Goal: Obtain resource: Obtain resource

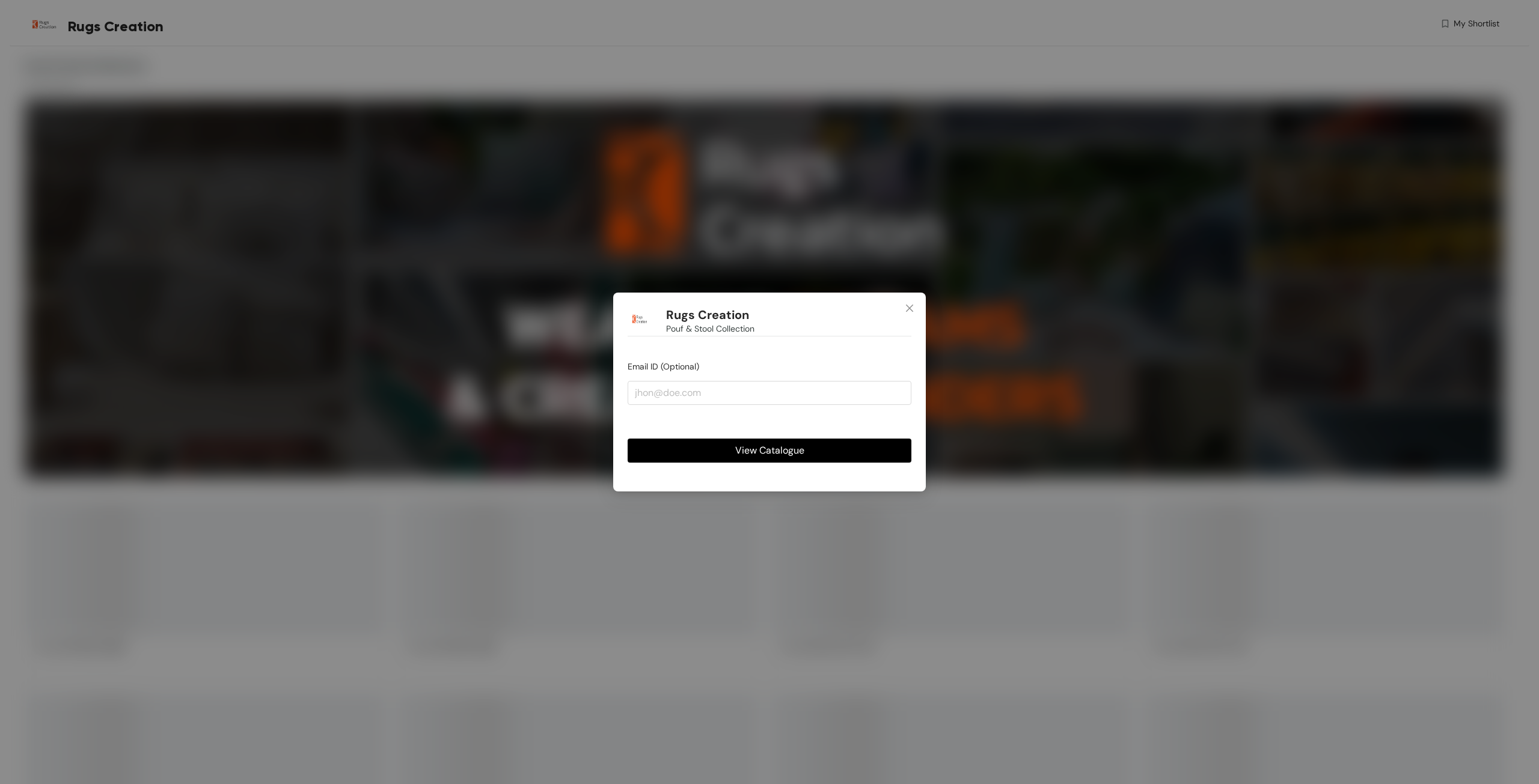
click at [794, 458] on span "View Catalogue" at bounding box center [770, 451] width 69 height 15
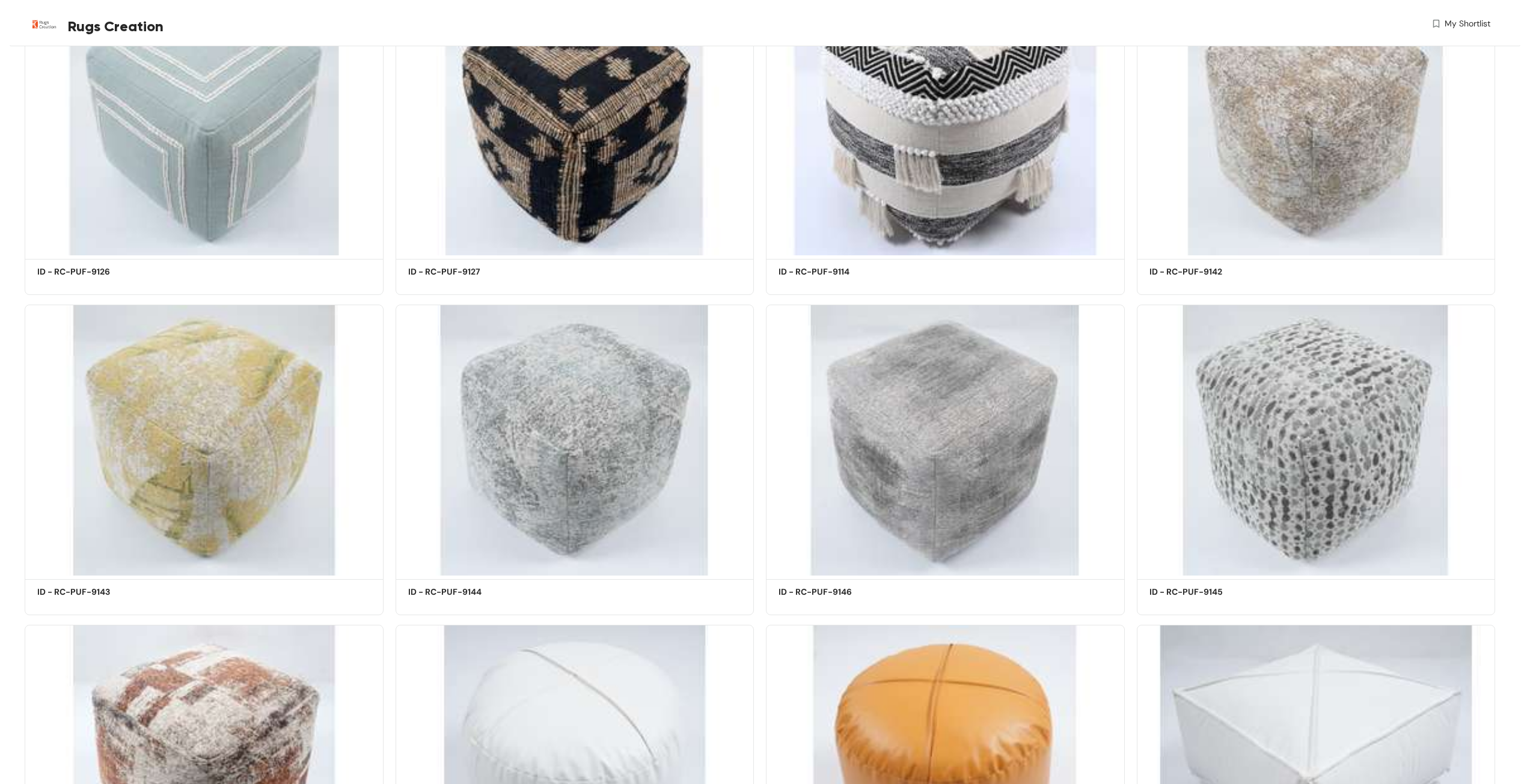
scroll to position [14245, 0]
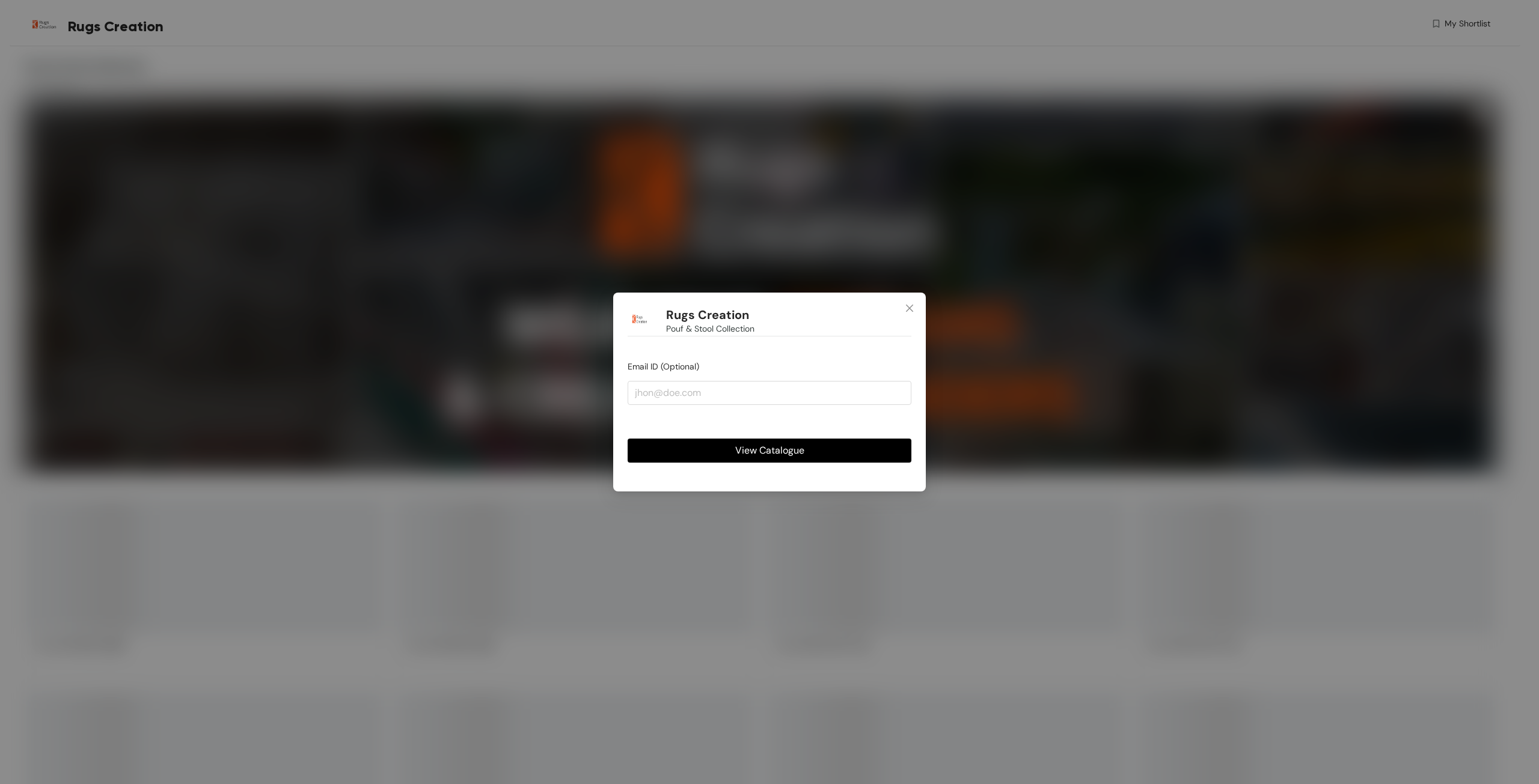
click at [807, 456] on button "View Catalogue" at bounding box center [769, 451] width 284 height 24
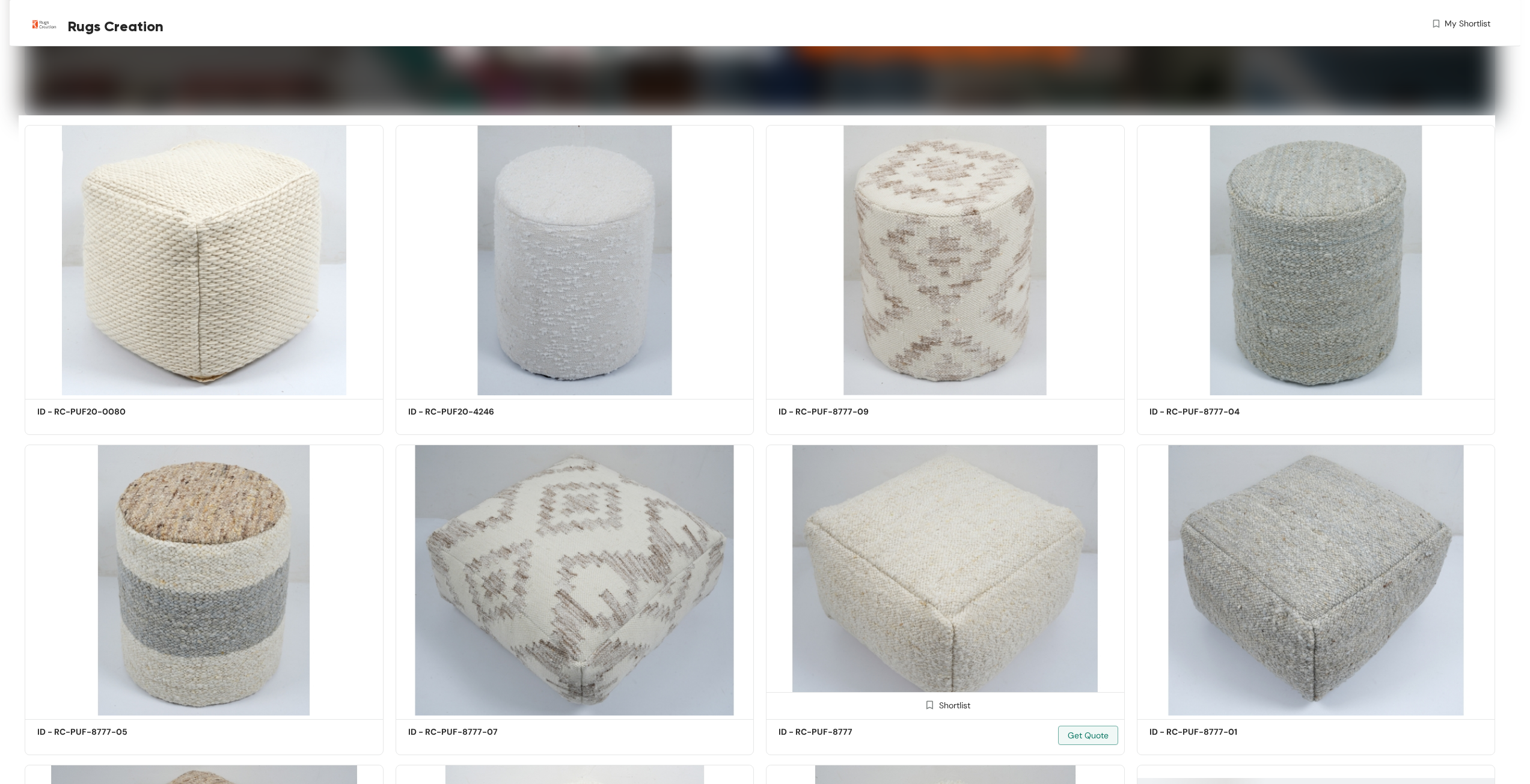
scroll to position [180, 0]
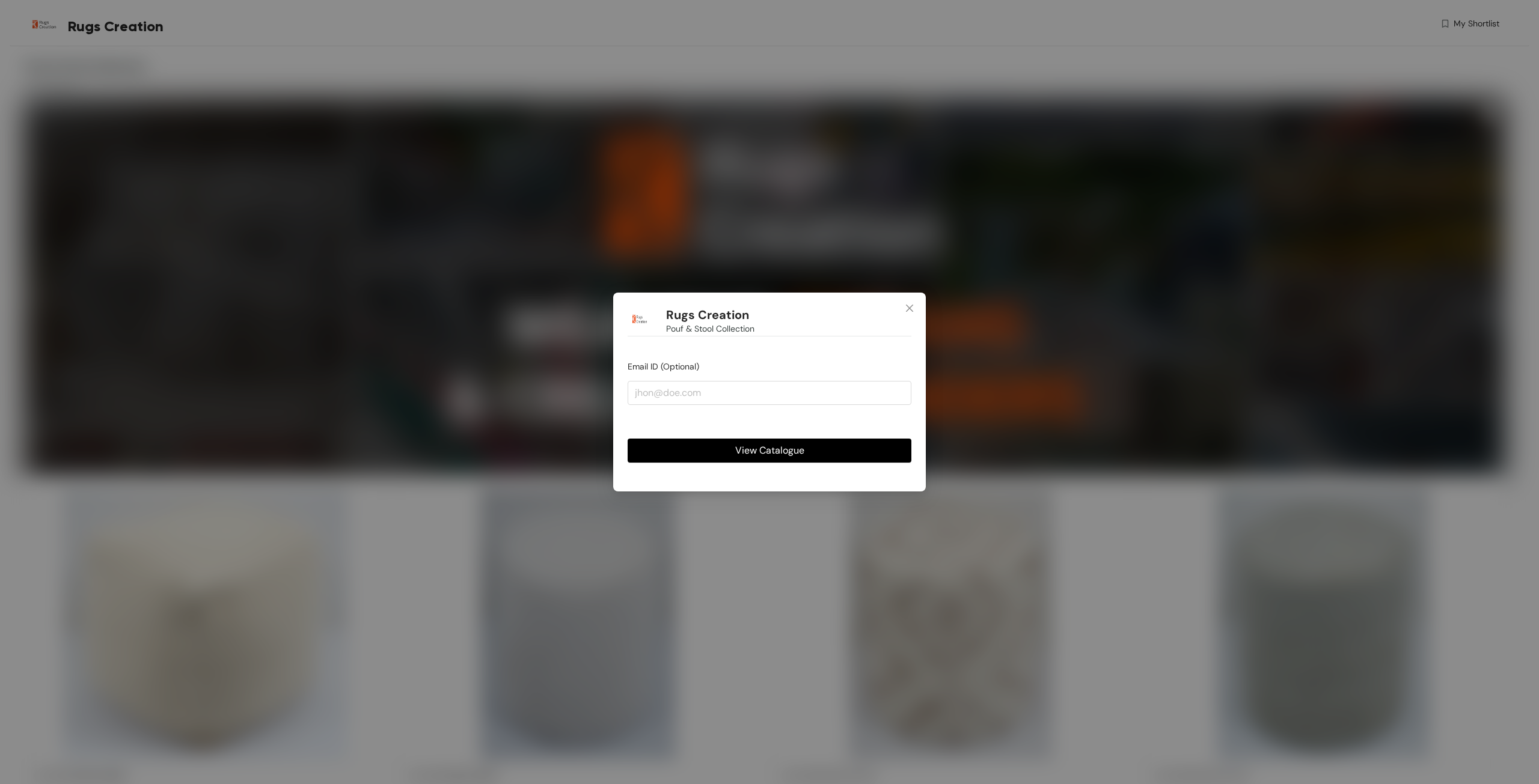
click at [826, 448] on button "View Catalogue" at bounding box center [769, 451] width 284 height 24
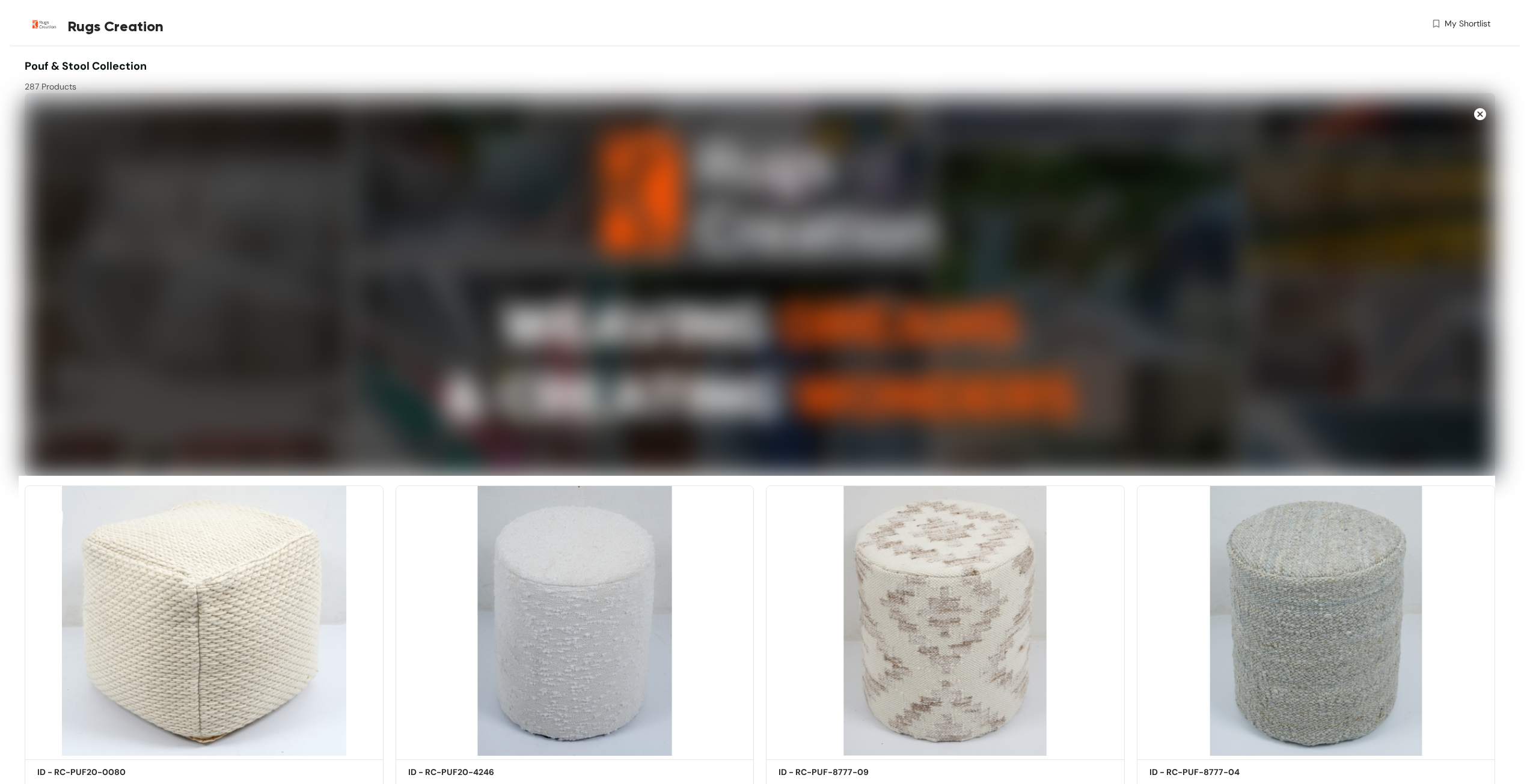
scroll to position [60, 0]
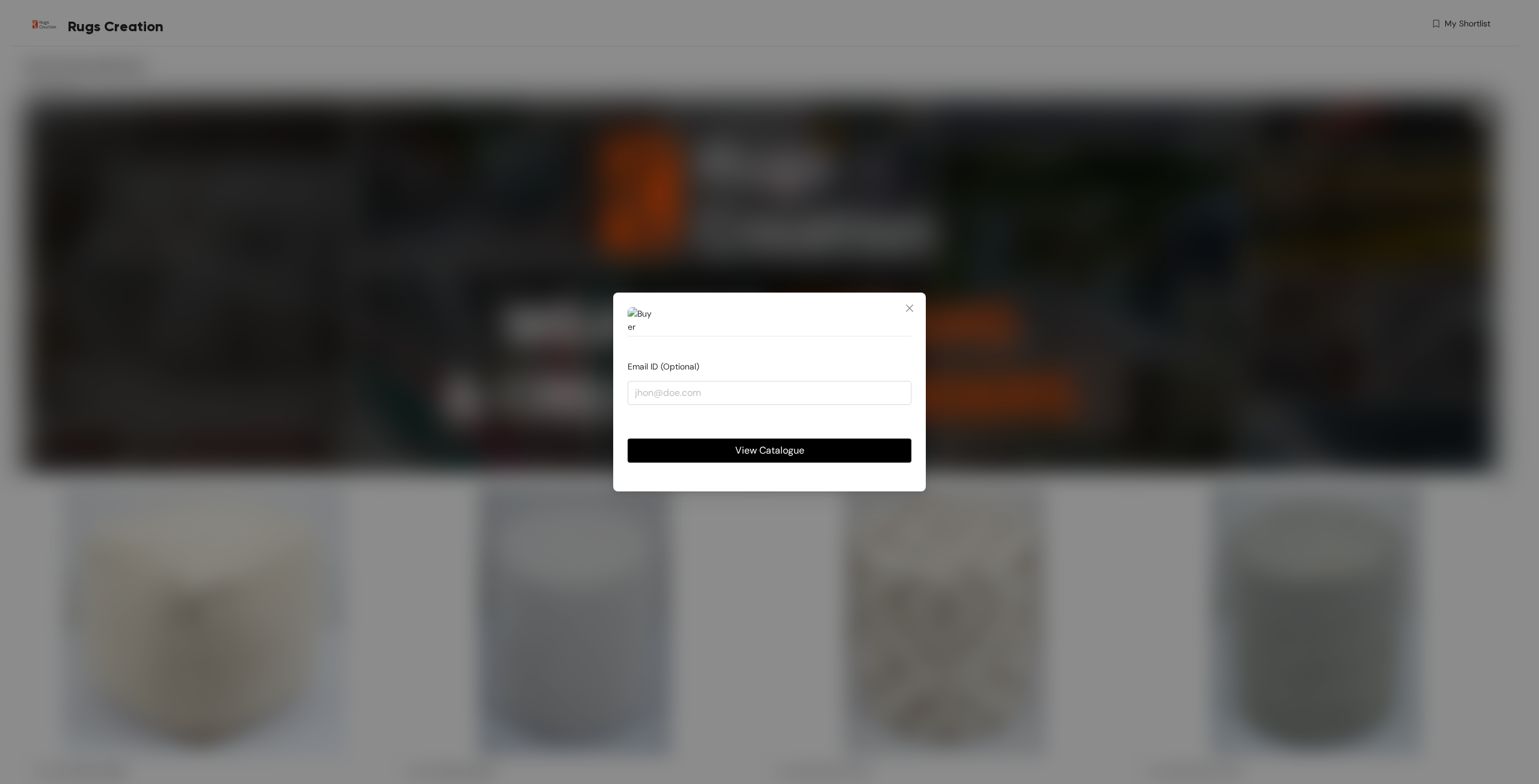
click at [779, 457] on span "View Catalogue" at bounding box center [770, 451] width 69 height 15
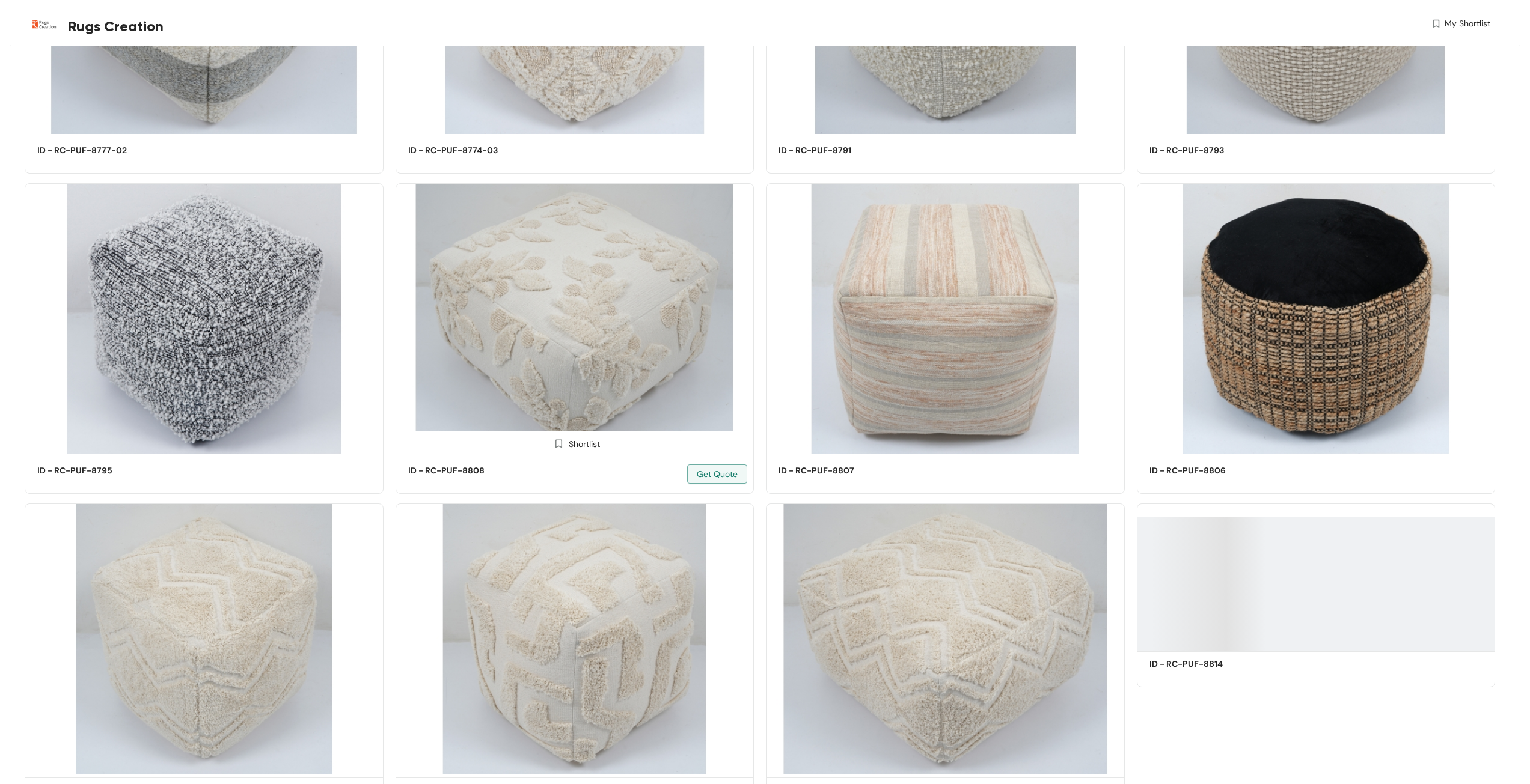
scroll to position [1502, 0]
